Goal: Information Seeking & Learning: Learn about a topic

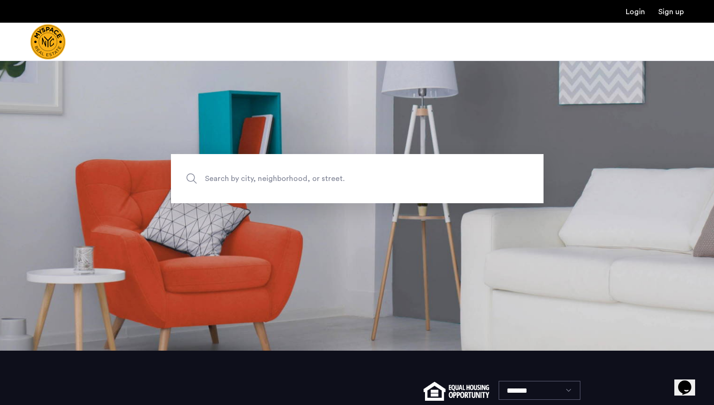
scroll to position [137, 0]
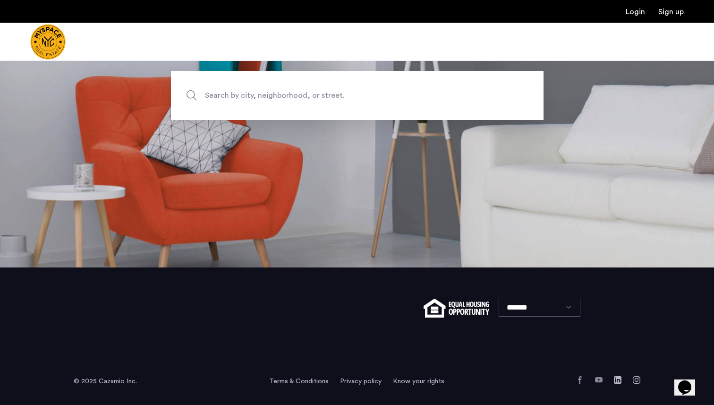
click at [256, 95] on span "Search by city, neighborhood, or street." at bounding box center [335, 95] width 261 height 13
click at [256, 95] on input "Search by city, neighborhood, or street." at bounding box center [357, 95] width 373 height 49
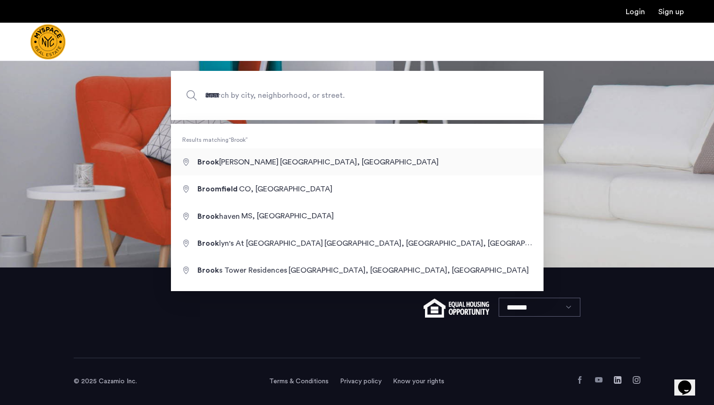
type input "**********"
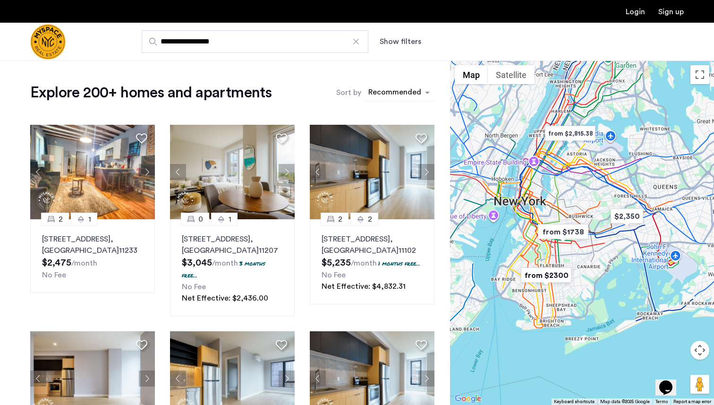
click at [401, 94] on div "sort-apartment" at bounding box center [395, 93] width 56 height 13
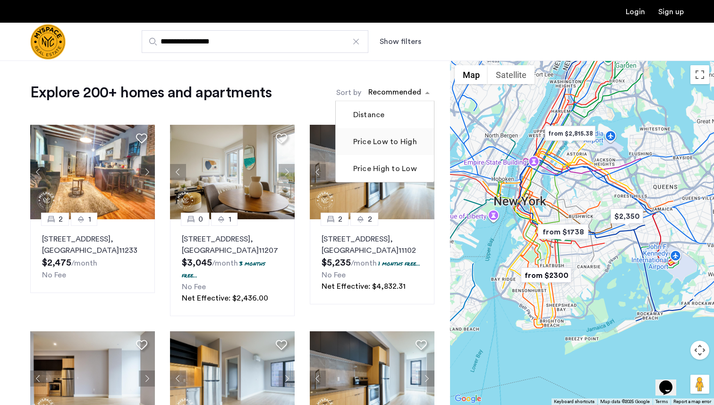
click at [377, 139] on label "Price Low to High" at bounding box center [384, 141] width 66 height 11
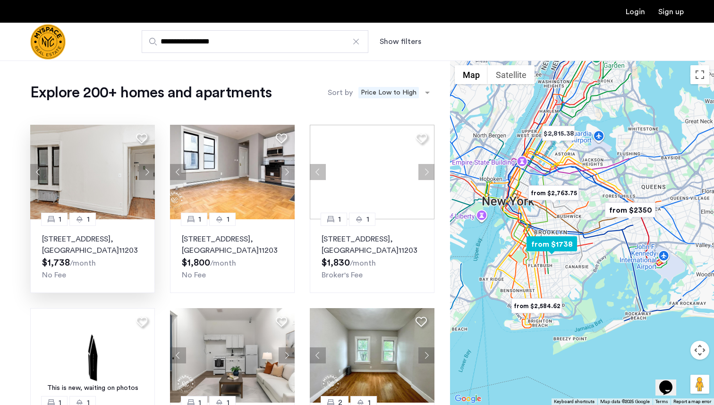
click at [146, 171] on button "Next apartment" at bounding box center [147, 172] width 16 height 16
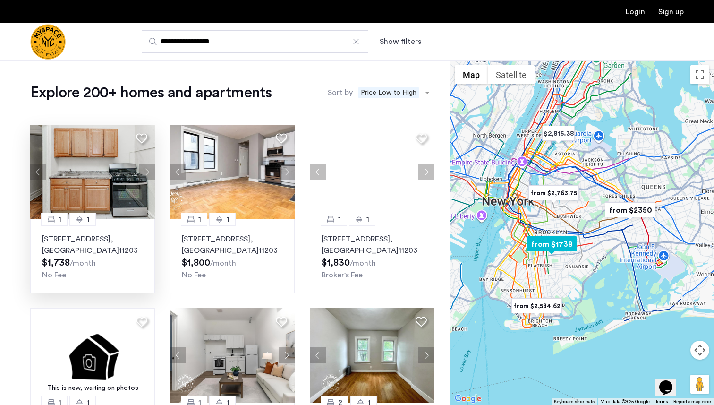
click at [145, 171] on button "Next apartment" at bounding box center [147, 172] width 16 height 16
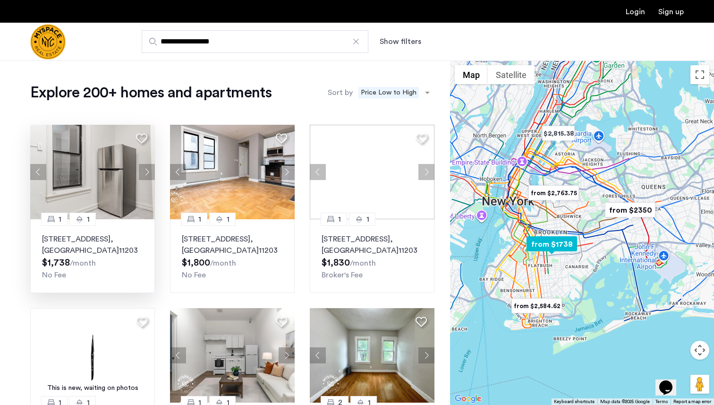
click at [145, 171] on button "Next apartment" at bounding box center [147, 172] width 16 height 16
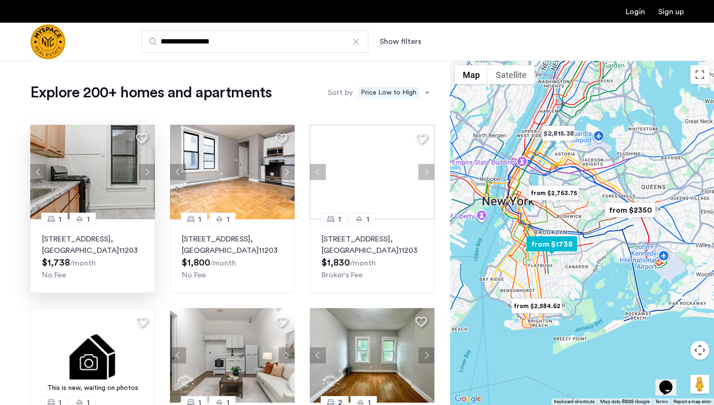
click at [145, 171] on button "Next apartment" at bounding box center [147, 172] width 16 height 16
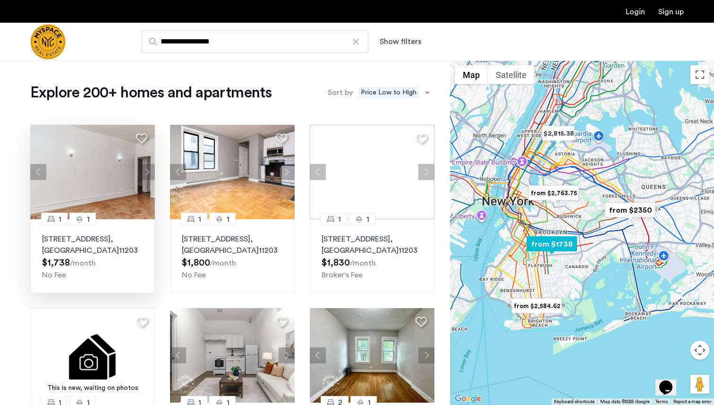
click at [145, 171] on button "Next apartment" at bounding box center [147, 172] width 16 height 16
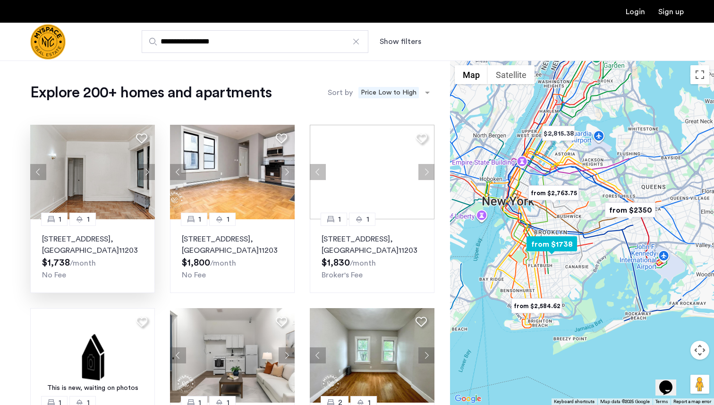
click at [145, 171] on button "Next apartment" at bounding box center [147, 172] width 16 height 16
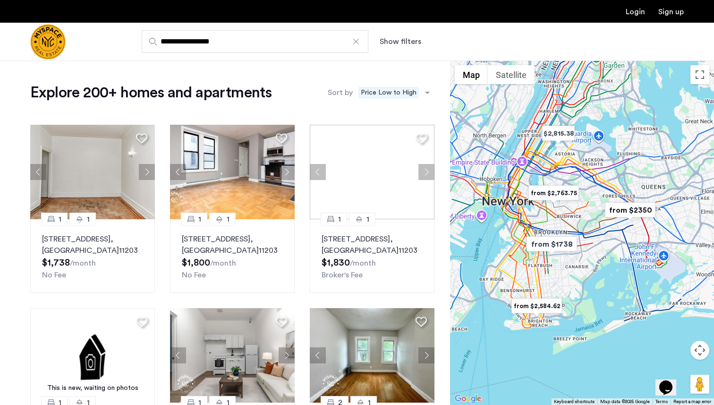
click at [359, 40] on div at bounding box center [355, 41] width 9 height 9
click at [359, 40] on input "**********" at bounding box center [255, 41] width 227 height 23
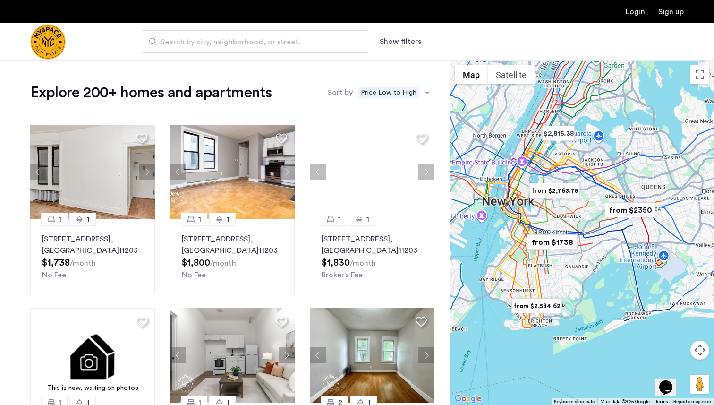
click at [276, 43] on span "Search by city, neighborhood, or street." at bounding box center [251, 41] width 181 height 11
click at [276, 43] on input "Search by city, neighborhood, or street." at bounding box center [255, 41] width 227 height 23
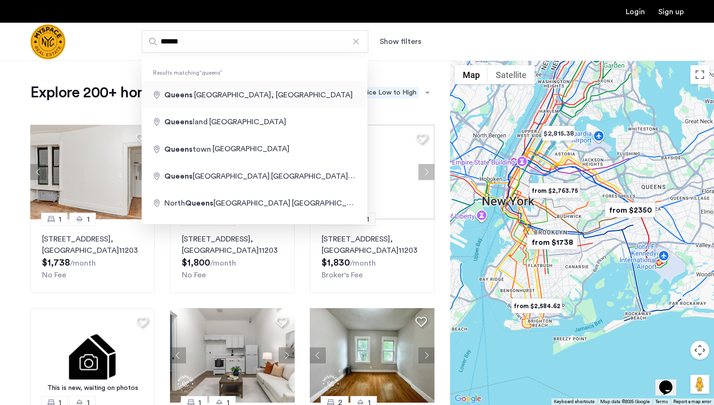
type input "**********"
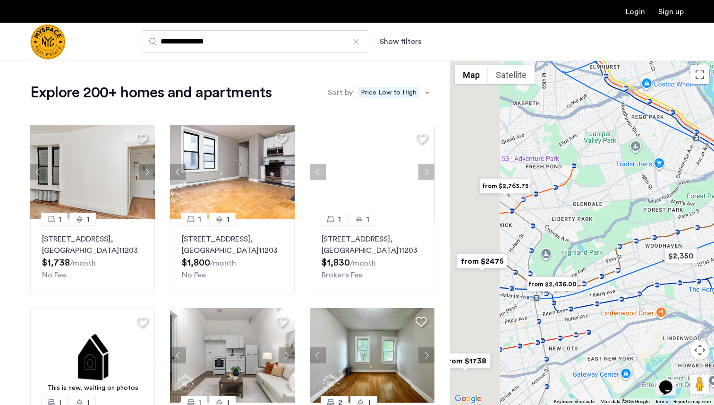
drag, startPoint x: 558, startPoint y: 179, endPoint x: 714, endPoint y: 196, distance: 156.9
click at [714, 196] on div at bounding box center [582, 232] width 264 height 344
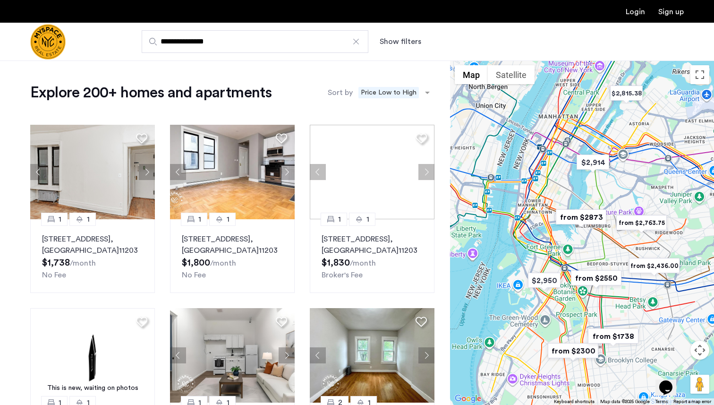
drag, startPoint x: 607, startPoint y: 197, endPoint x: 684, endPoint y: 231, distance: 84.4
click at [684, 231] on div at bounding box center [582, 232] width 264 height 344
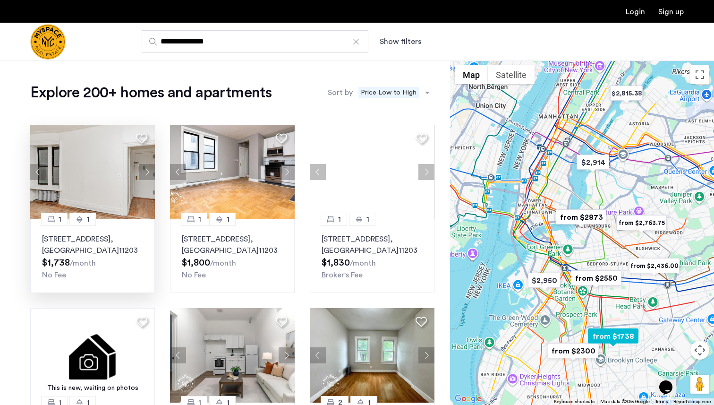
click at [93, 159] on img at bounding box center [92, 172] width 125 height 94
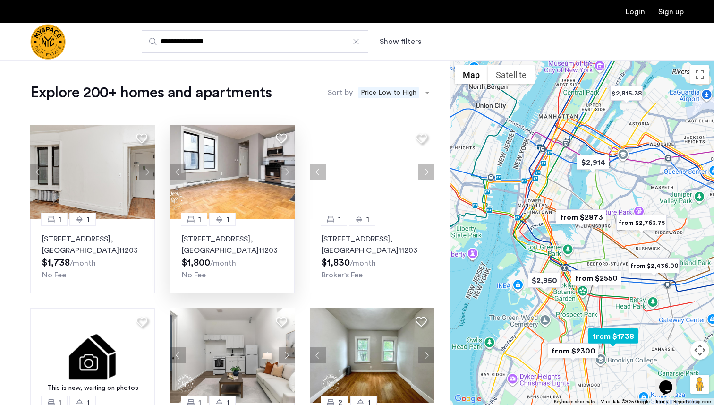
click at [205, 254] on p "92 East 53rd Street, Unit 4H, Brooklyn , NY 11203" at bounding box center [232, 244] width 101 height 23
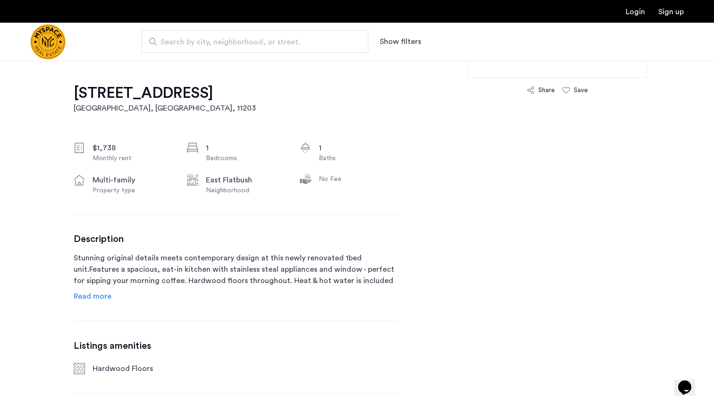
scroll to position [302, 0]
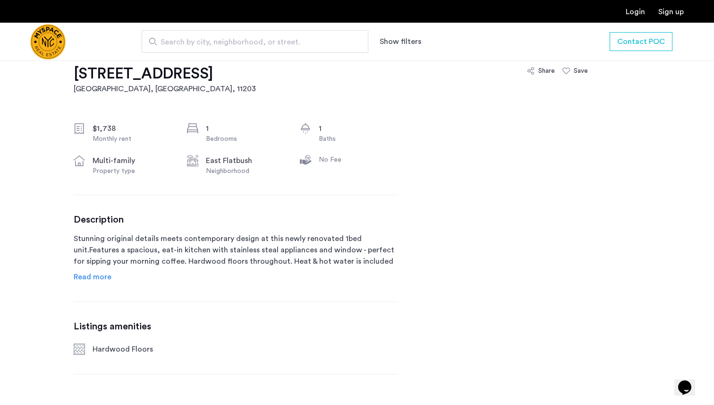
click at [90, 277] on span "Read more" at bounding box center [93, 277] width 38 height 8
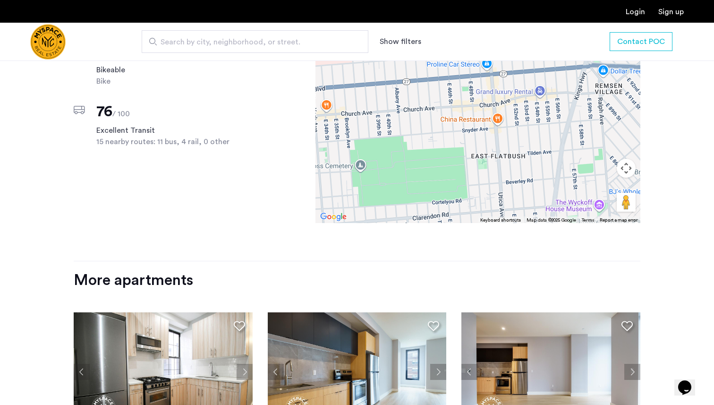
scroll to position [1107, 0]
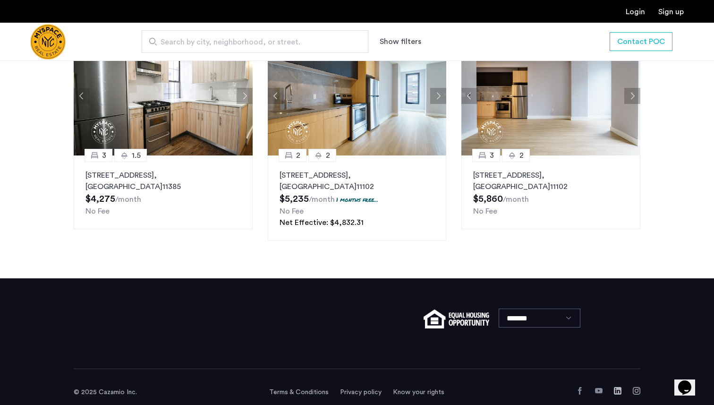
click at [580, 387] on use "Facebook" at bounding box center [579, 391] width 3 height 8
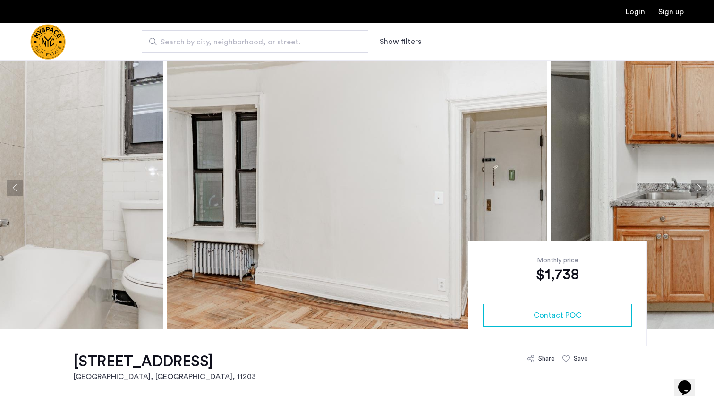
scroll to position [0, 0]
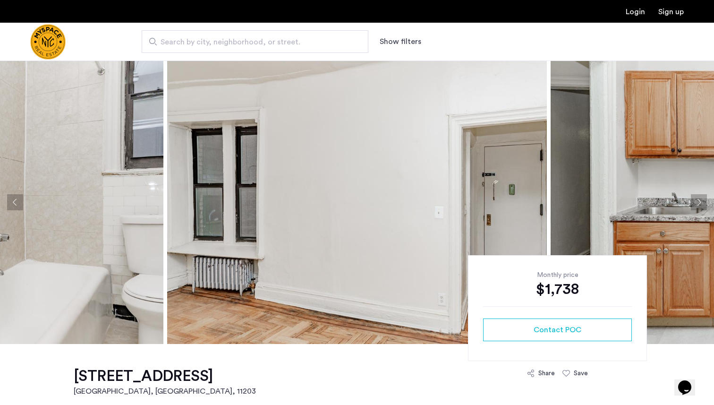
click at [699, 205] on button "Next apartment" at bounding box center [699, 202] width 16 height 16
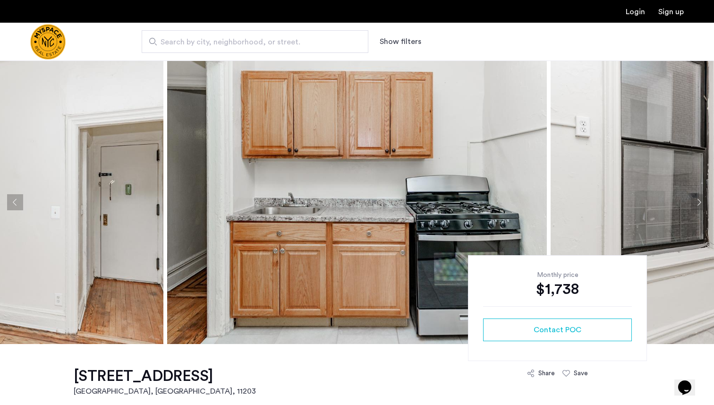
click at [699, 205] on button "Next apartment" at bounding box center [699, 202] width 16 height 16
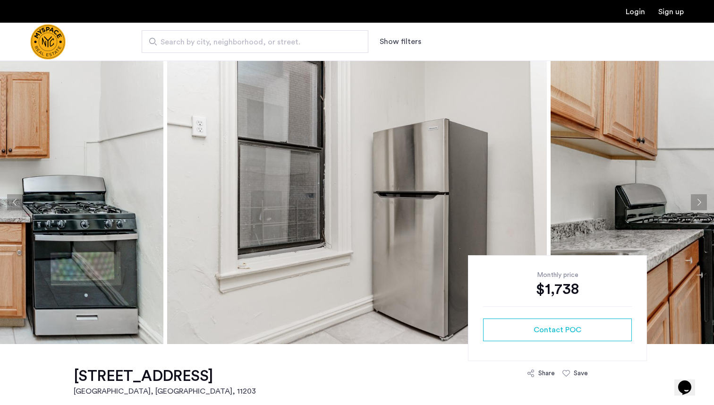
click at [699, 206] on button "Next apartment" at bounding box center [699, 202] width 16 height 16
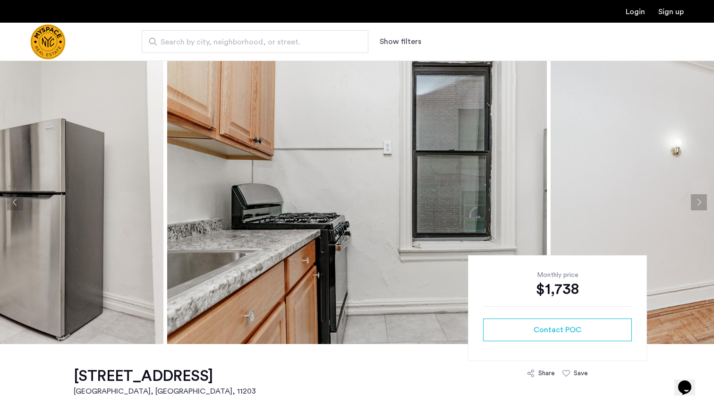
click at [699, 206] on button "Next apartment" at bounding box center [699, 202] width 16 height 16
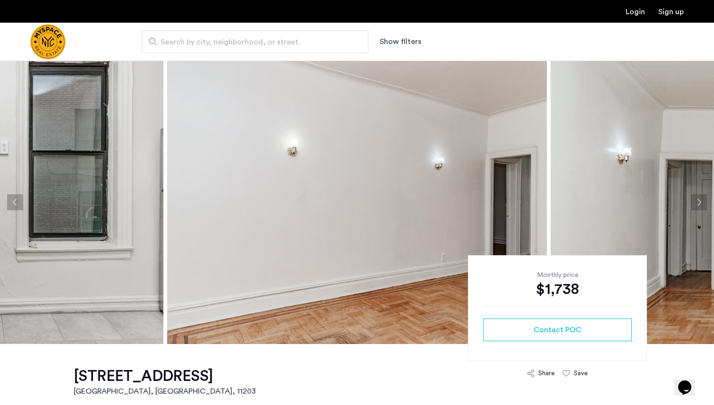
click at [699, 206] on button "Next apartment" at bounding box center [699, 202] width 16 height 16
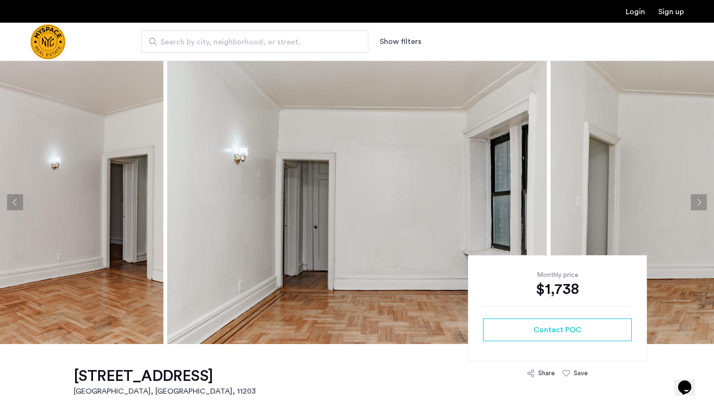
click at [699, 206] on button "Next apartment" at bounding box center [699, 202] width 16 height 16
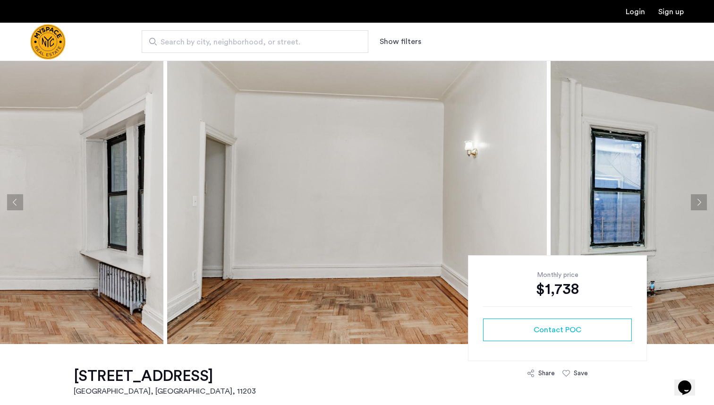
click at [699, 206] on button "Next apartment" at bounding box center [699, 202] width 16 height 16
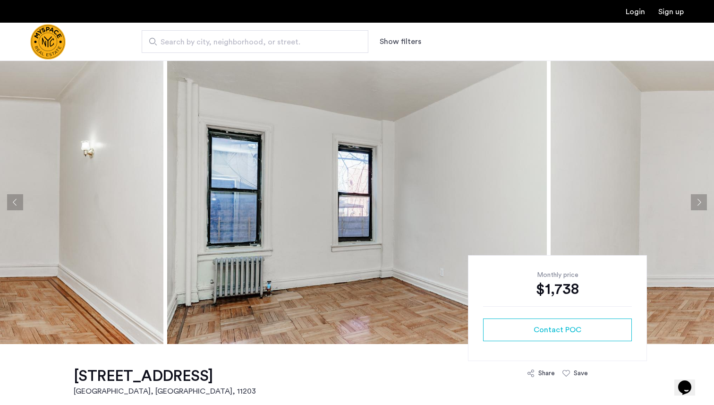
click at [699, 206] on button "Next apartment" at bounding box center [699, 202] width 16 height 16
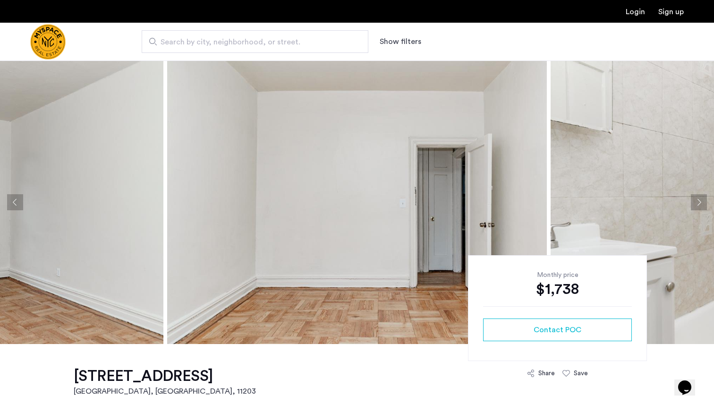
click at [699, 206] on button "Next apartment" at bounding box center [699, 202] width 16 height 16
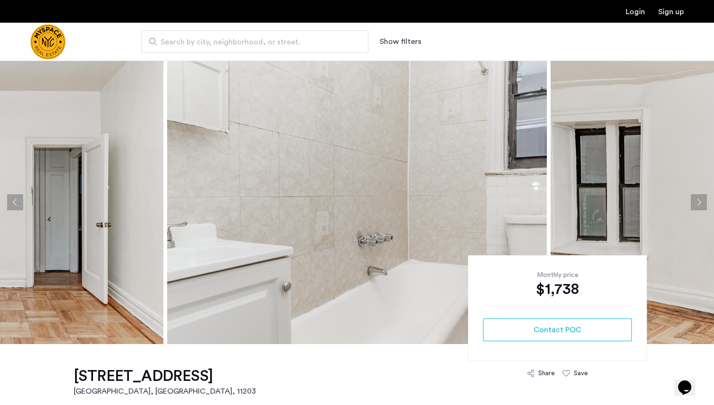
click at [699, 206] on button "Next apartment" at bounding box center [699, 202] width 16 height 16
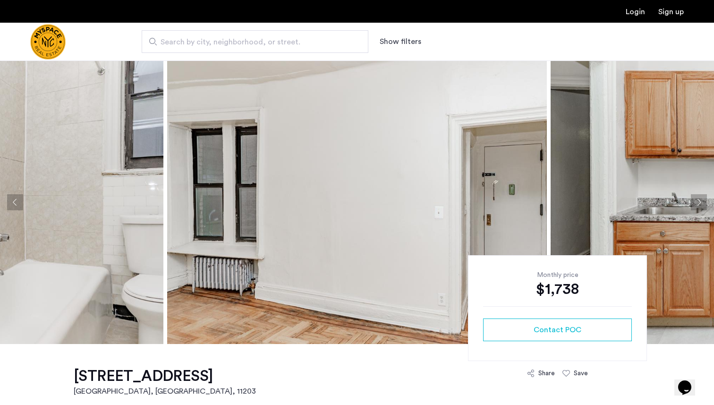
click at [699, 206] on button "Next apartment" at bounding box center [699, 202] width 16 height 16
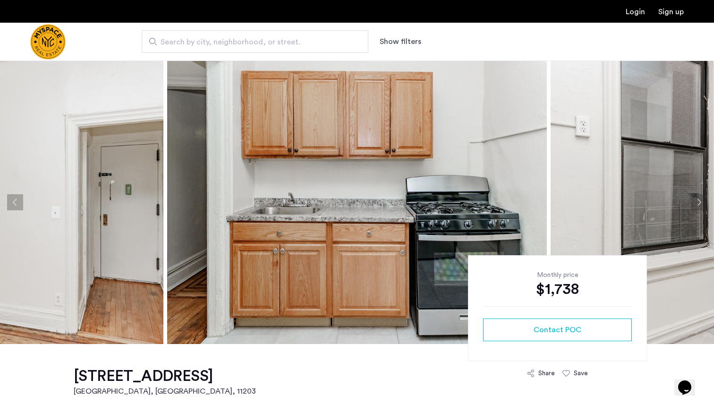
click at [699, 206] on button "Next apartment" at bounding box center [699, 202] width 16 height 16
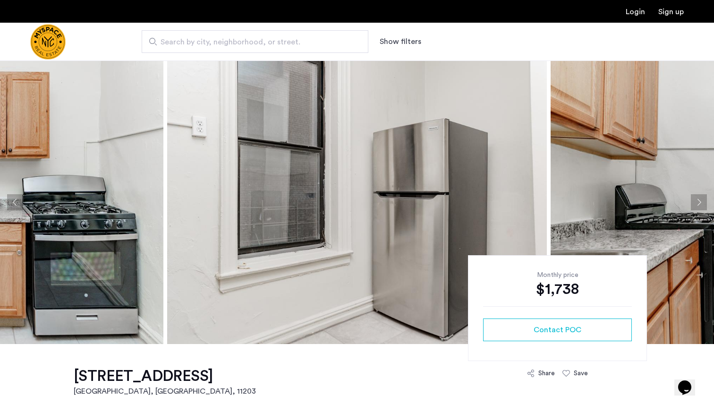
click at [699, 206] on button "Next apartment" at bounding box center [699, 202] width 16 height 16
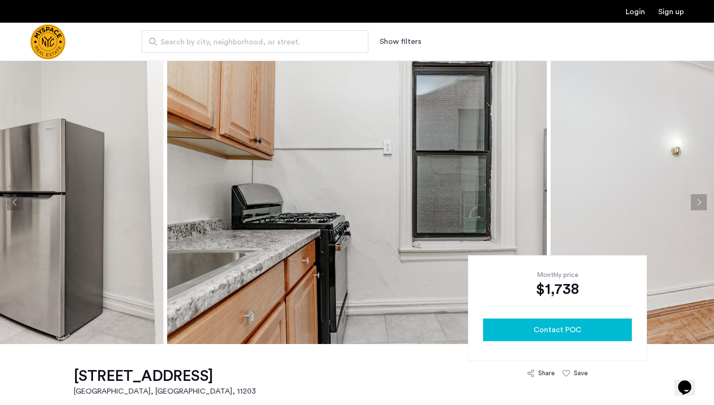
click at [567, 335] on button "Contact POC" at bounding box center [557, 329] width 149 height 23
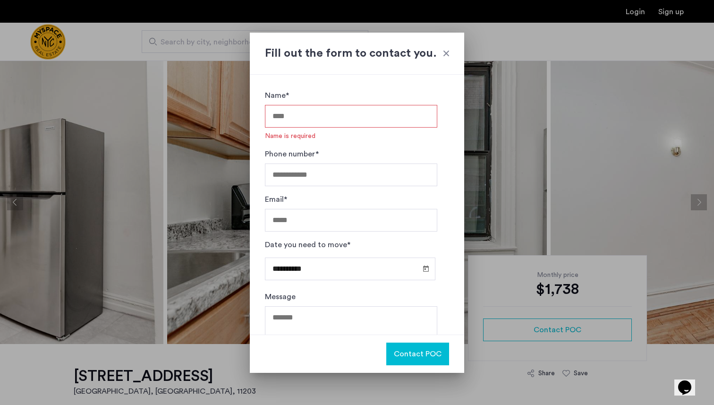
click at [446, 50] on div at bounding box center [446, 53] width 9 height 9
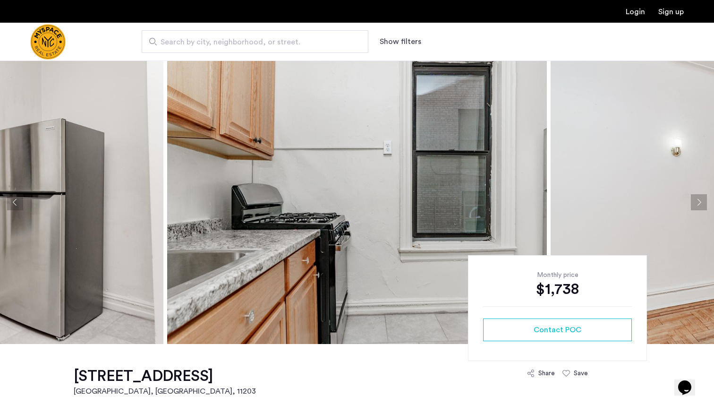
click at [697, 205] on button "Next apartment" at bounding box center [699, 202] width 16 height 16
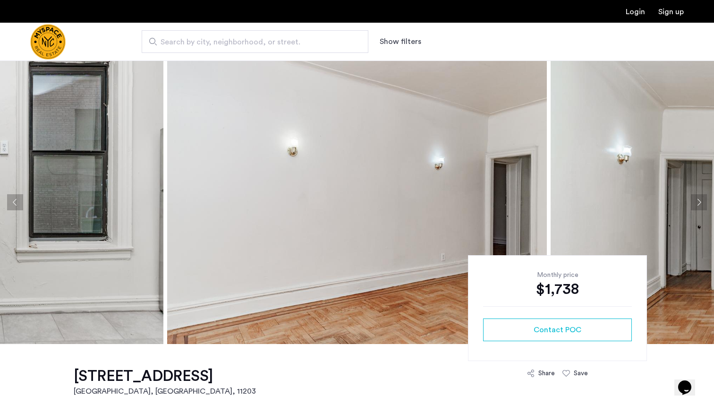
click at [697, 205] on button "Next apartment" at bounding box center [699, 202] width 16 height 16
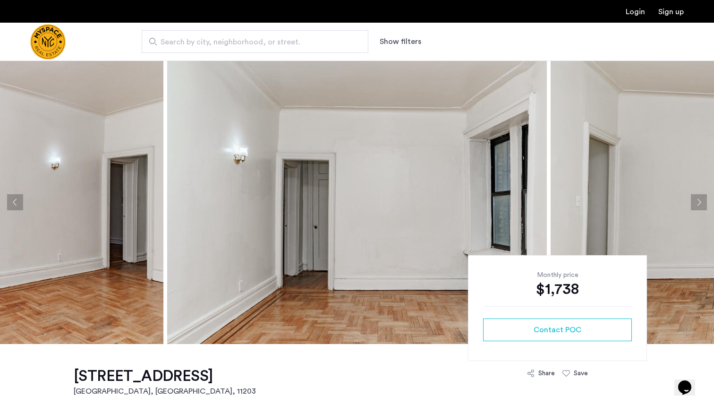
click at [697, 205] on button "Next apartment" at bounding box center [699, 202] width 16 height 16
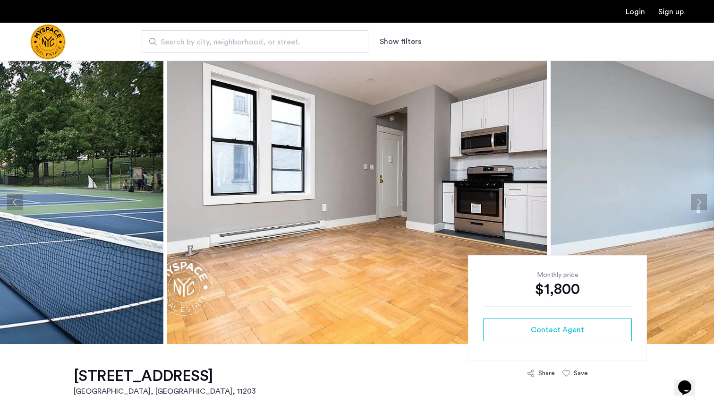
click at [699, 200] on button "Next apartment" at bounding box center [699, 202] width 16 height 16
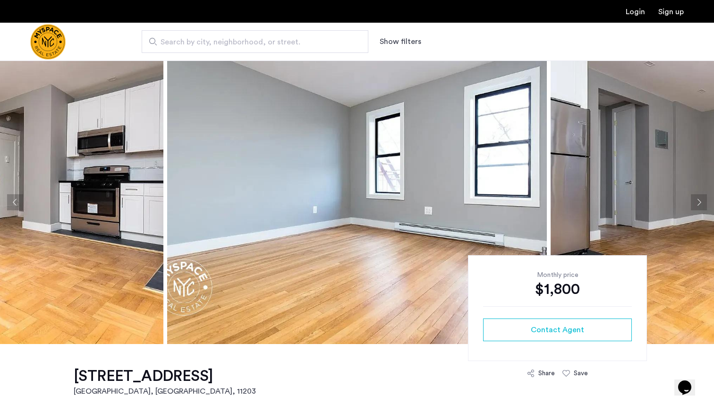
click at [699, 200] on button "Next apartment" at bounding box center [699, 202] width 16 height 16
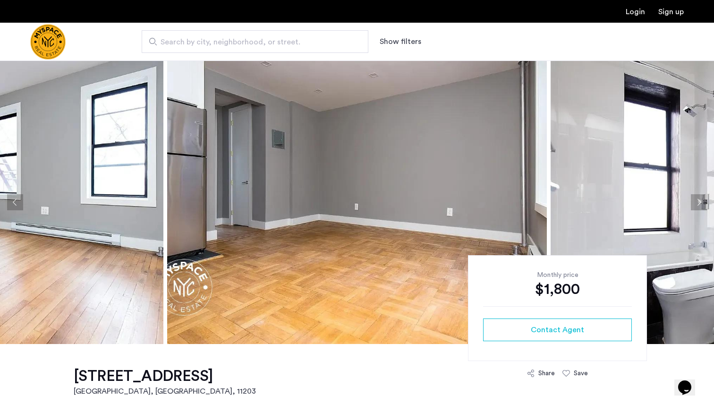
click at [699, 200] on button "Next apartment" at bounding box center [699, 202] width 16 height 16
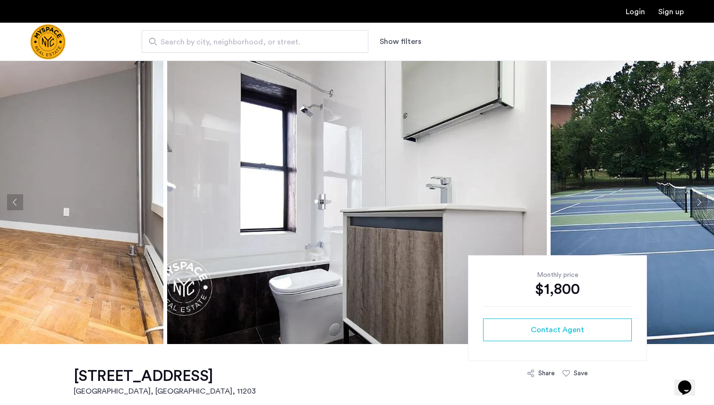
click at [699, 200] on button "Next apartment" at bounding box center [699, 202] width 16 height 16
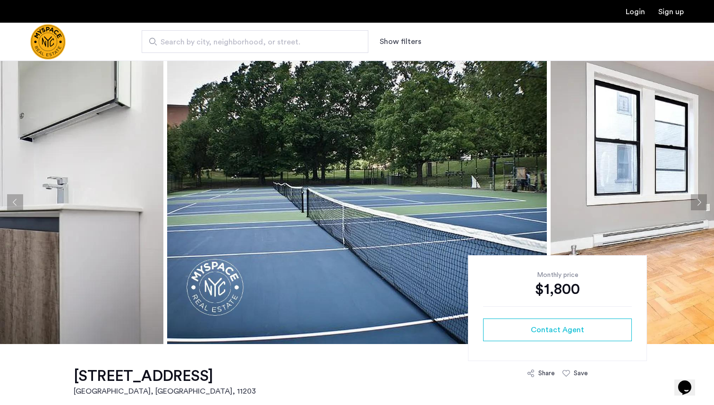
click at [699, 200] on button "Next apartment" at bounding box center [699, 202] width 16 height 16
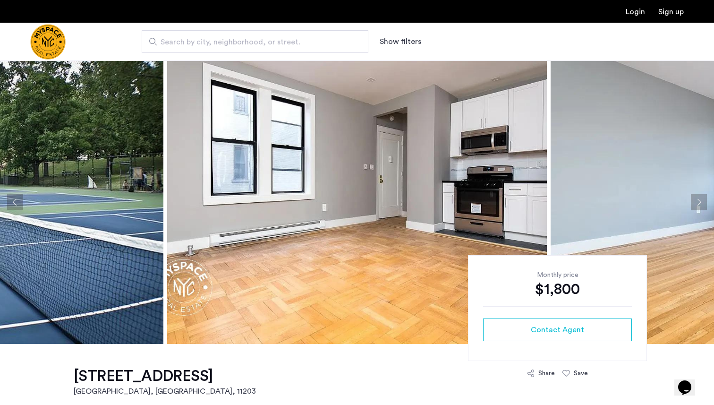
click at [699, 200] on button "Next apartment" at bounding box center [699, 202] width 16 height 16
